Goal: Information Seeking & Learning: Learn about a topic

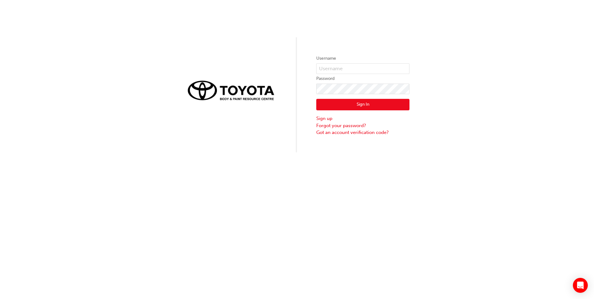
click at [30, 45] on div "Username Password Sign In Sign up Forgot your password? Got an account verifica…" at bounding box center [297, 76] width 594 height 152
drag, startPoint x: 229, startPoint y: 1, endPoint x: 561, endPoint y: 41, distance: 334.4
click at [561, 41] on div "Username Password Sign In Sign up Forgot your password? Got an account verifica…" at bounding box center [297, 76] width 594 height 152
click at [345, 71] on input "text" at bounding box center [362, 68] width 93 height 11
click at [298, 116] on div "Username Password Sign In Sign up Forgot your password? Got an account verifica…" at bounding box center [297, 76] width 594 height 152
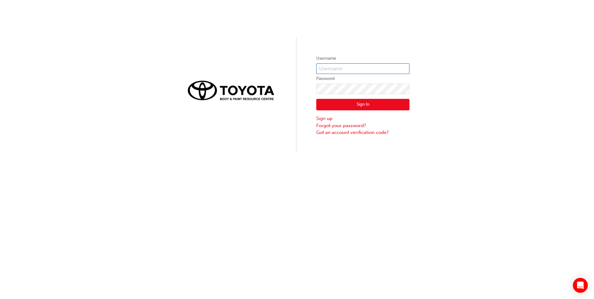
click at [343, 72] on input "text" at bounding box center [362, 68] width 93 height 11
type input "Alexander.Maclagan1"
click at [373, 106] on button "Sign In" at bounding box center [362, 105] width 93 height 12
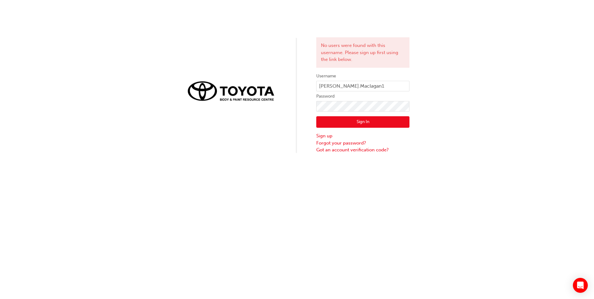
click at [443, 126] on div "No users were found with this username. Please sign up first using the link bel…" at bounding box center [297, 77] width 594 height 154
drag, startPoint x: 429, startPoint y: 148, endPoint x: 421, endPoint y: 148, distance: 8.1
click at [429, 148] on div "No users were found with this username. Please sign up first using the link bel…" at bounding box center [297, 77] width 594 height 154
drag, startPoint x: 269, startPoint y: 154, endPoint x: 258, endPoint y: 132, distance: 24.7
click at [269, 154] on div "No users were found with this username. Please sign up first using the link bel…" at bounding box center [297, 149] width 594 height 299
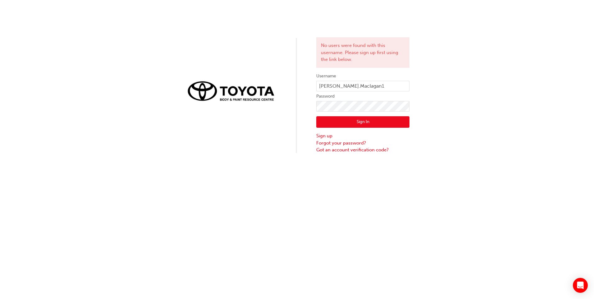
click at [195, 31] on div "No users were found with this username. Please sign up first using the link bel…" at bounding box center [297, 77] width 594 height 154
click at [417, 152] on div "No users were found with this username. Please sign up first using the link bel…" at bounding box center [297, 77] width 594 height 154
click at [259, 31] on div "No users were found with this username. Please sign up first using the link bel…" at bounding box center [297, 77] width 594 height 154
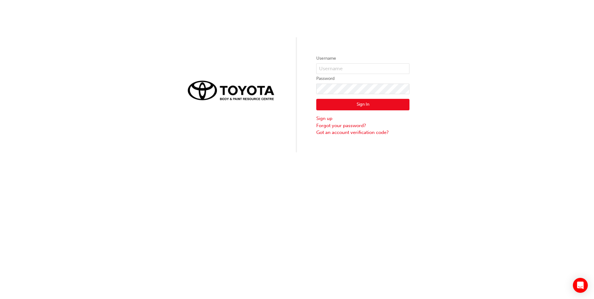
drag, startPoint x: 556, startPoint y: 233, endPoint x: 560, endPoint y: 255, distance: 21.9
click at [556, 234] on div "Username Password Sign In Sign up Forgot your password? Got an account verifica…" at bounding box center [297, 149] width 594 height 299
click at [223, 50] on div "Username Password Sign In Sign up Forgot your password? Got an account verifica…" at bounding box center [297, 76] width 594 height 152
click at [397, 4] on div "Username Password Sign In Sign up Forgot your password? Got an account verifica…" at bounding box center [297, 76] width 594 height 152
click at [264, 94] on img at bounding box center [231, 90] width 93 height 26
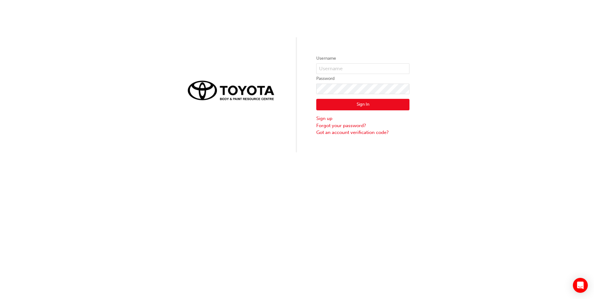
click at [528, 36] on div "Username Password Sign In Sign up Forgot your password? Got an account verifica…" at bounding box center [297, 76] width 594 height 152
drag, startPoint x: 528, startPoint y: 36, endPoint x: 524, endPoint y: 34, distance: 4.3
click at [528, 37] on div "Username Password Sign In Sign up Forgot your password? Got an account verifica…" at bounding box center [297, 76] width 594 height 152
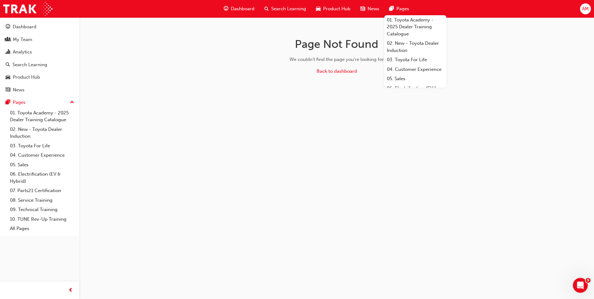
click at [125, 12] on div "Dashboard Search Learning Product Hub News Pages 01. Toyota Academy - 2025 Deal…" at bounding box center [297, 9] width 594 height 18
click at [33, 28] on div "Dashboard" at bounding box center [25, 26] width 24 height 7
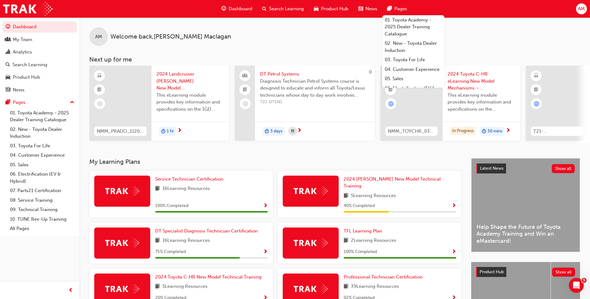
click at [243, 28] on div "AM Welcome back , Alexander Maclagan" at bounding box center [334, 31] width 510 height 29
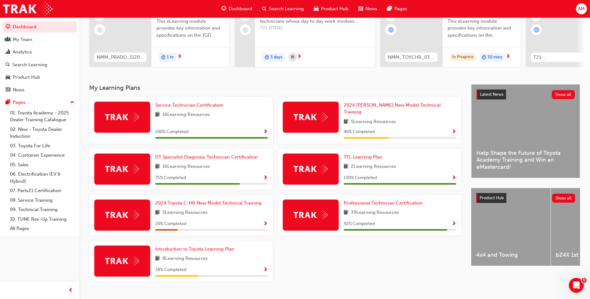
scroll to position [84, 0]
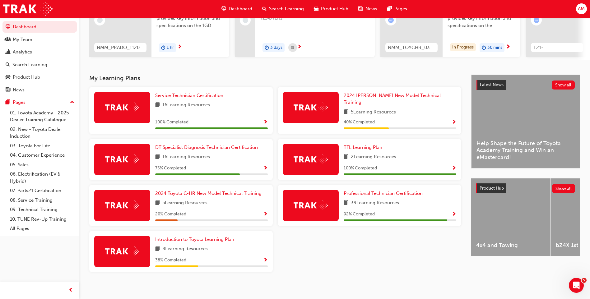
click at [360, 234] on div "Service Technician Certification 16 Learning Resources 100 % Completed 2024 Pra…" at bounding box center [275, 182] width 377 height 190
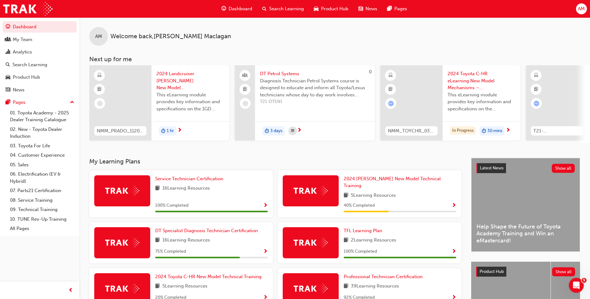
scroll to position [0, 0]
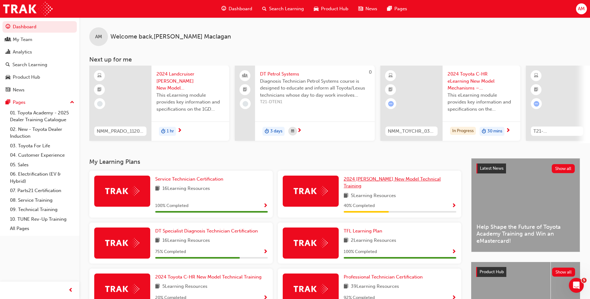
click at [366, 183] on span "2024 Prado New Model Technical Training" at bounding box center [391, 182] width 97 height 13
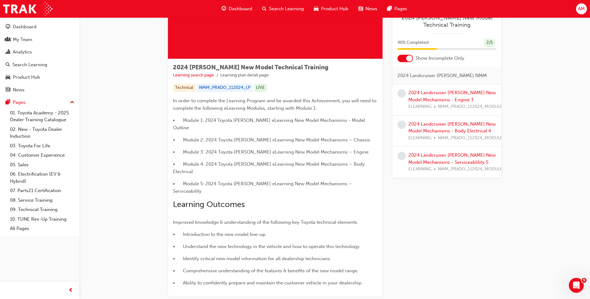
scroll to position [56, 0]
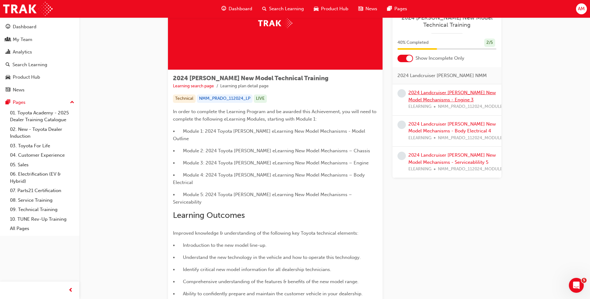
click at [440, 92] on link "2024 Landcruiser Prado New Model Mechanisms - Engine 3" at bounding box center [451, 96] width 87 height 13
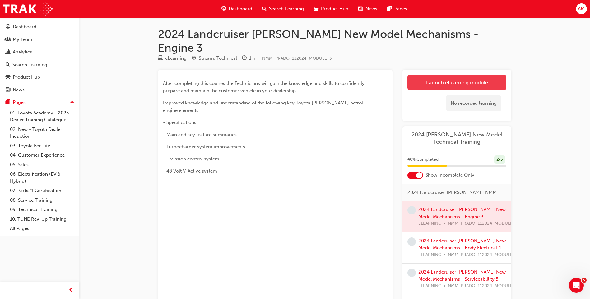
click at [442, 75] on link "Launch eLearning module" at bounding box center [456, 83] width 99 height 16
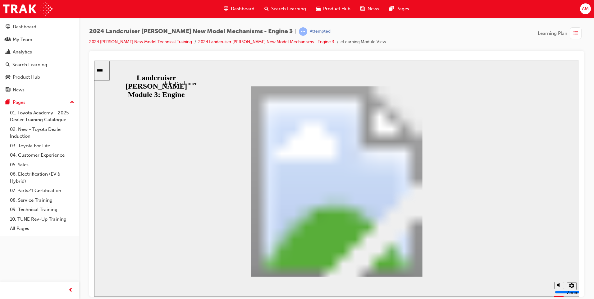
drag, startPoint x: 293, startPoint y: 85, endPoint x: 186, endPoint y: 145, distance: 123.3
click at [18, 23] on div "Dashboard" at bounding box center [25, 26] width 24 height 7
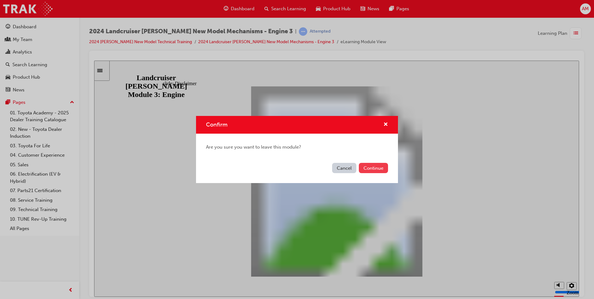
click at [362, 169] on button "Continue" at bounding box center [373, 168] width 29 height 10
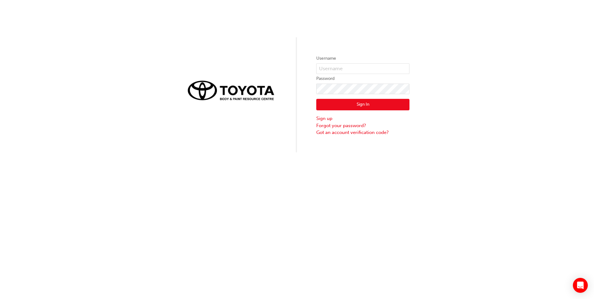
click at [519, 82] on div "Username Password Sign In Sign up Forgot your password? Got an account verifica…" at bounding box center [297, 76] width 594 height 152
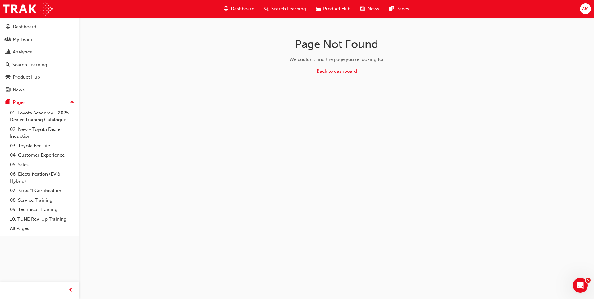
click at [582, 6] on span "AM" at bounding box center [585, 8] width 7 height 7
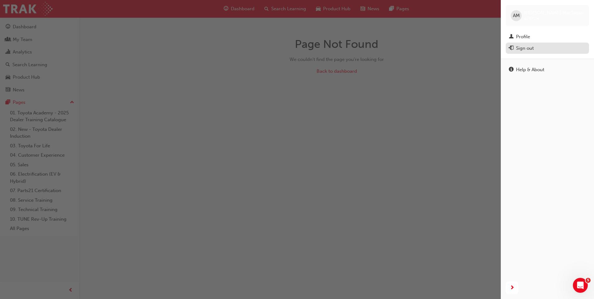
click at [527, 50] on div "Sign out" at bounding box center [525, 48] width 18 height 7
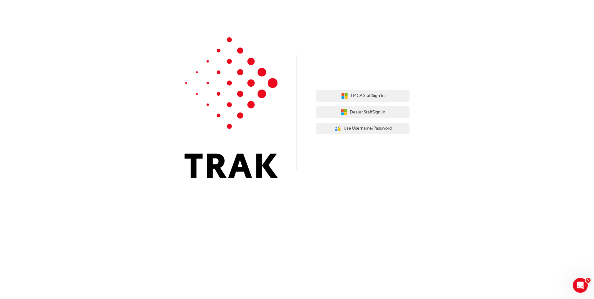
click at [395, 55] on div "TMCA Staff Sign In Dealer Staff Sign In User Authentication Icon - Blue Person,…" at bounding box center [297, 93] width 594 height 187
drag, startPoint x: 404, startPoint y: 37, endPoint x: 403, endPoint y: 64, distance: 27.1
click at [413, 34] on div "TMCA Staff Sign In Dealer Staff Sign In User Authentication Icon - Blue Person,…" at bounding box center [297, 93] width 594 height 187
click at [470, 38] on div "TMCA Staff Sign In Dealer Staff Sign In User Authentication Icon - Blue Person,…" at bounding box center [297, 93] width 594 height 187
